Goal: Navigation & Orientation: Find specific page/section

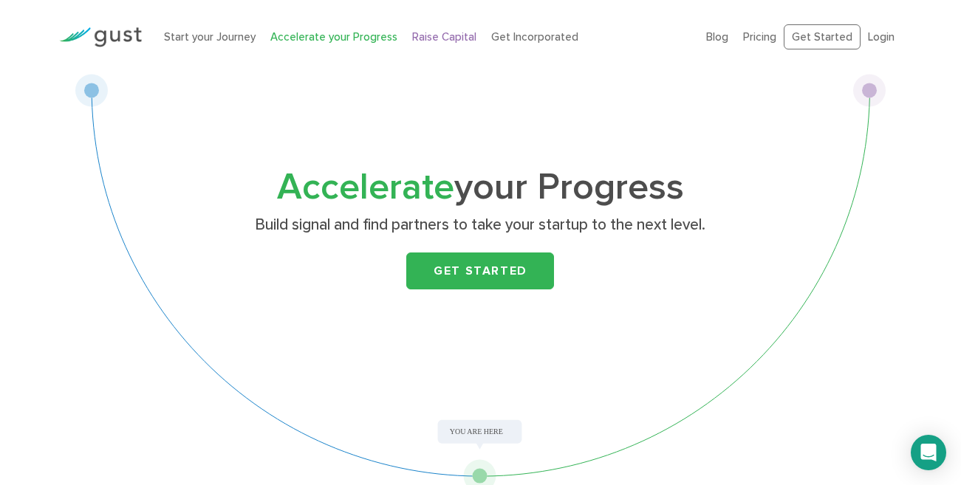
click at [446, 37] on link "Raise Capital" at bounding box center [444, 36] width 64 height 13
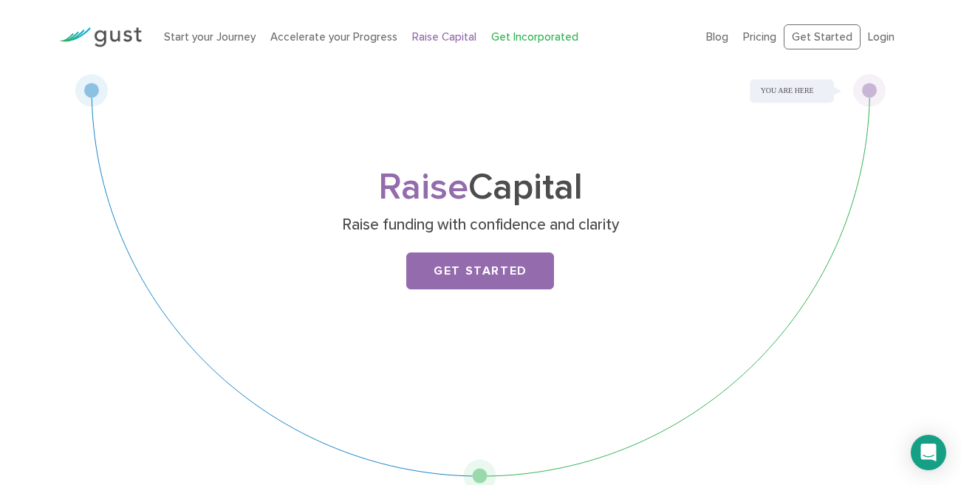
click at [519, 37] on link "Get Incorporated" at bounding box center [534, 36] width 87 height 13
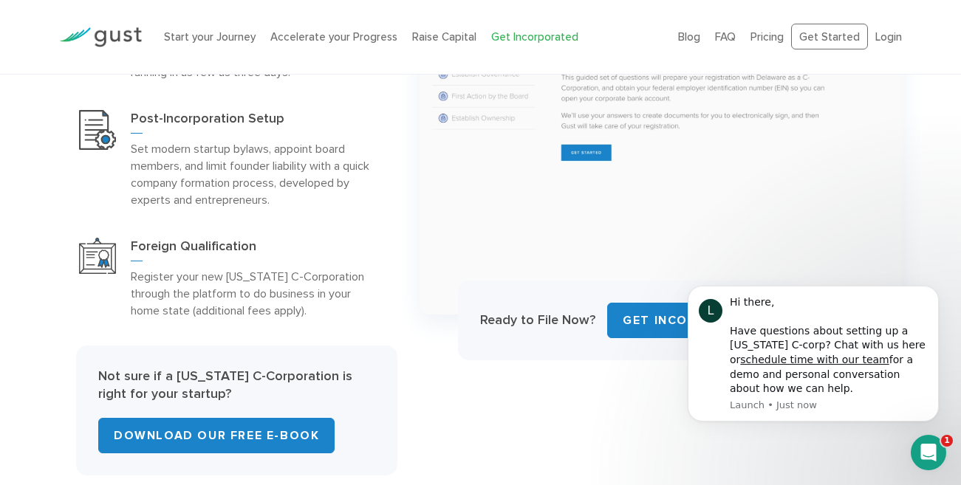
scroll to position [909, 0]
